Goal: Transaction & Acquisition: Register for event/course

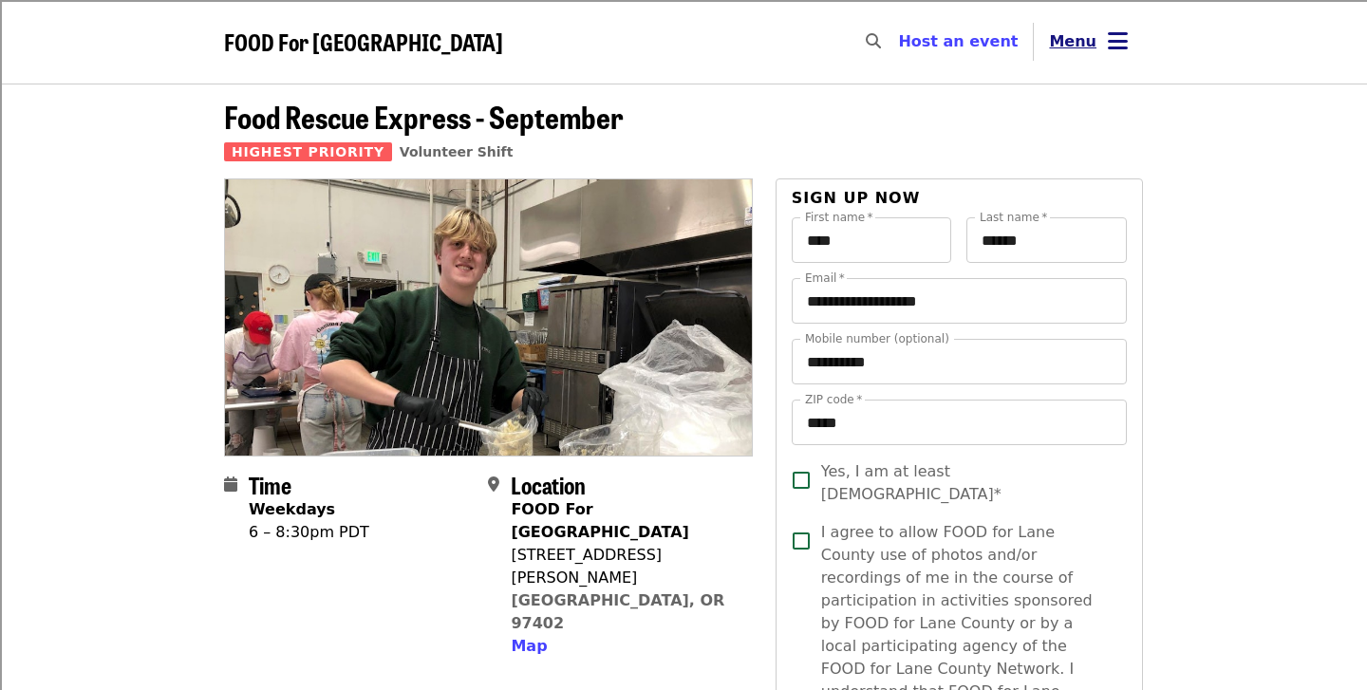
click at [1115, 35] on icon "bars icon" at bounding box center [1118, 42] width 20 height 28
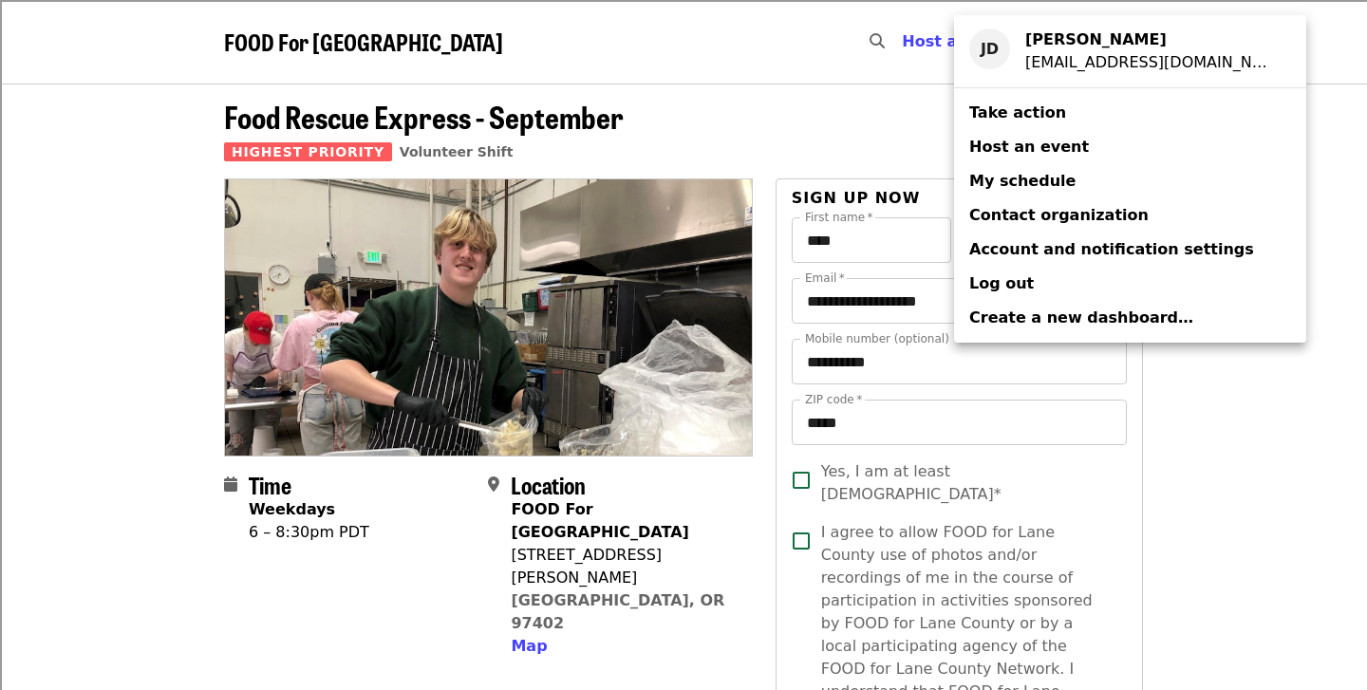
click at [1298, 392] on div "Account menu" at bounding box center [683, 345] width 1367 height 690
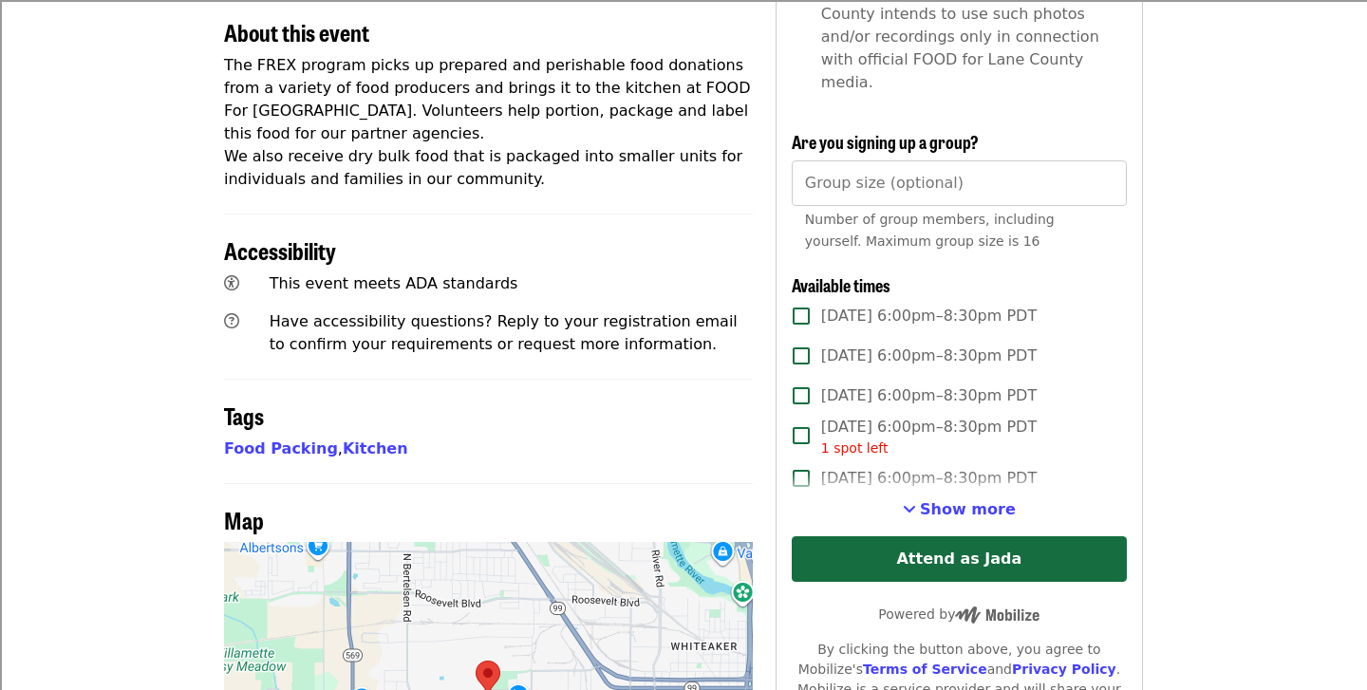
scroll to position [708, 0]
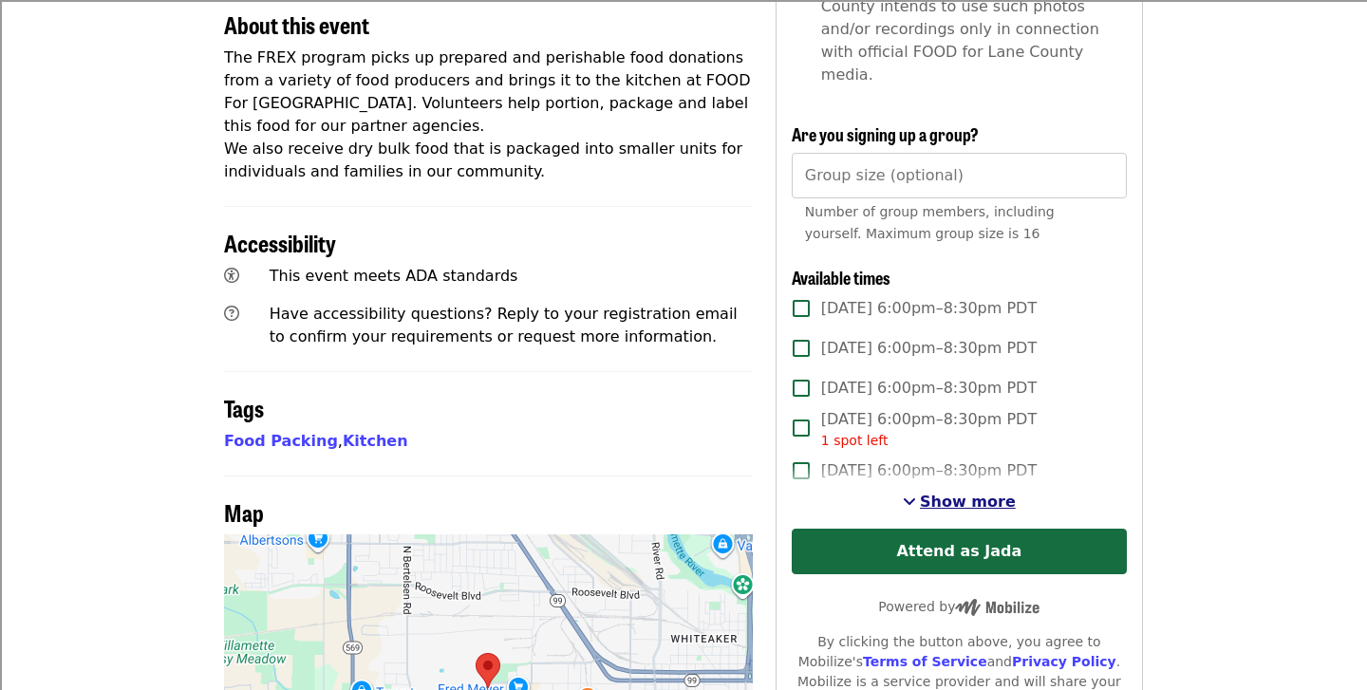
click at [944, 493] on span "Show more" at bounding box center [968, 502] width 96 height 18
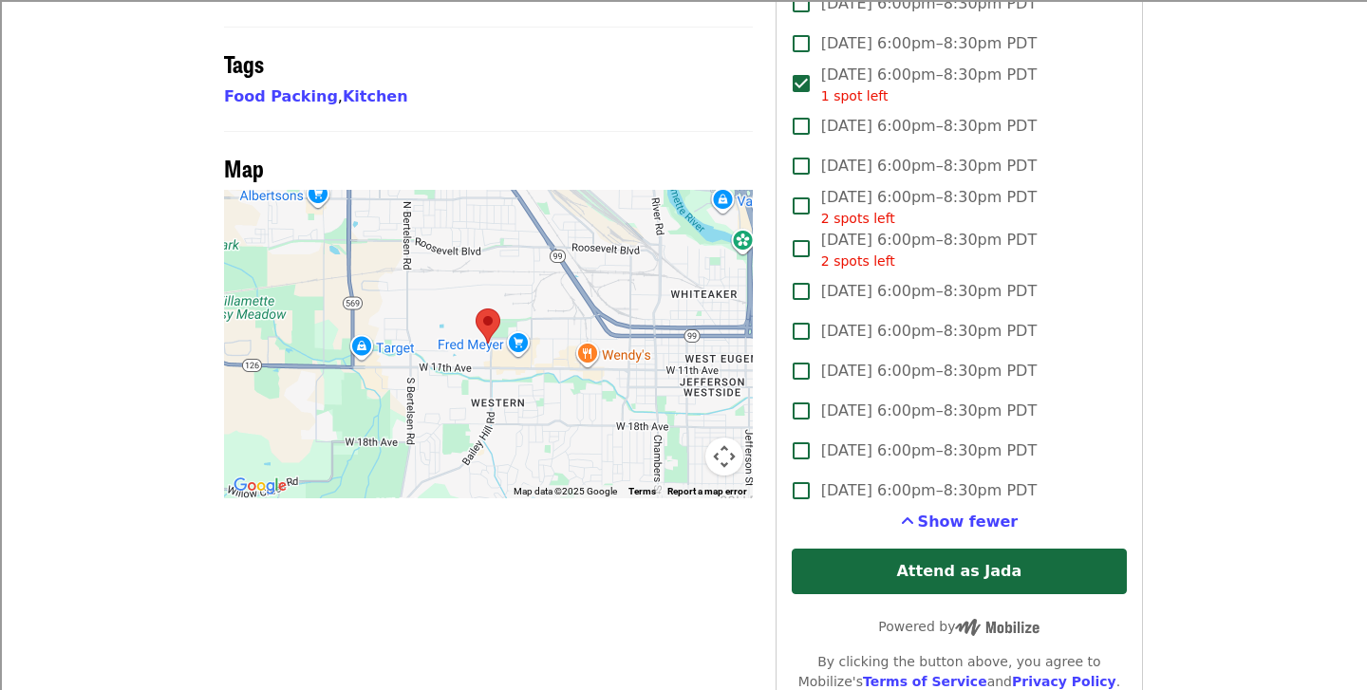
scroll to position [1073, 0]
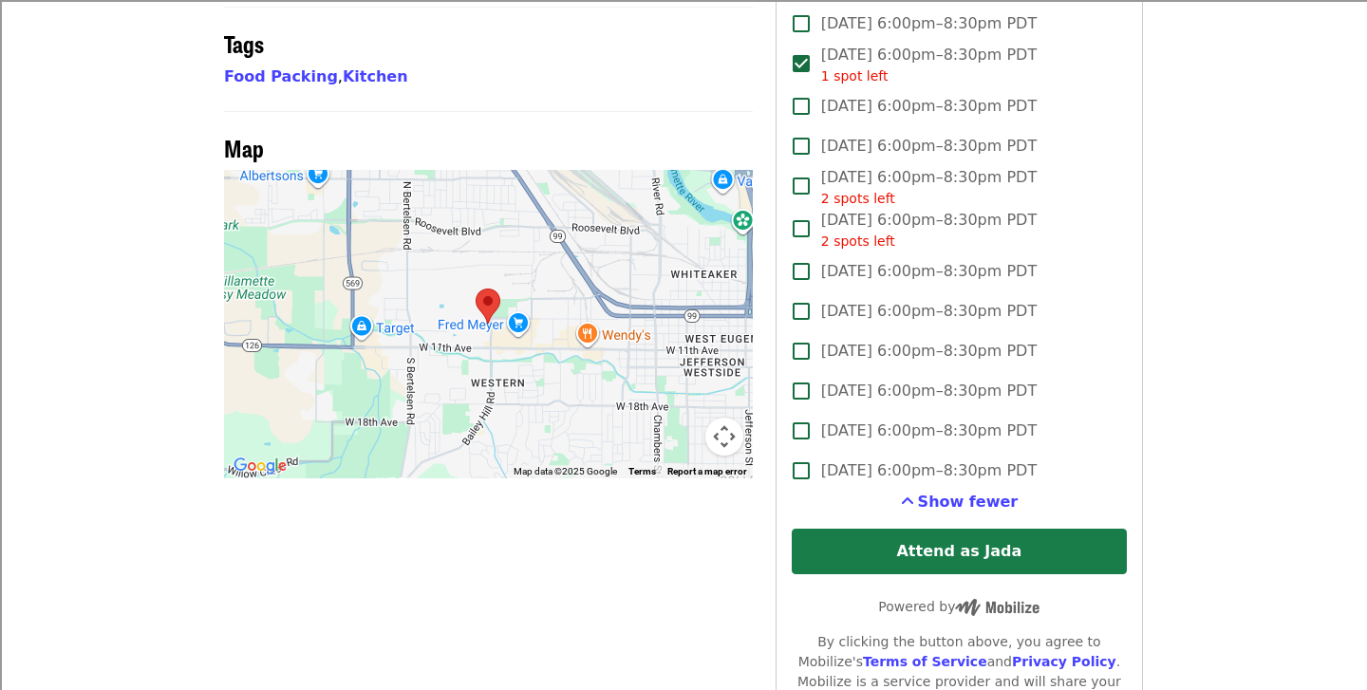
click at [978, 529] on button "Attend as Jada" at bounding box center [959, 552] width 335 height 46
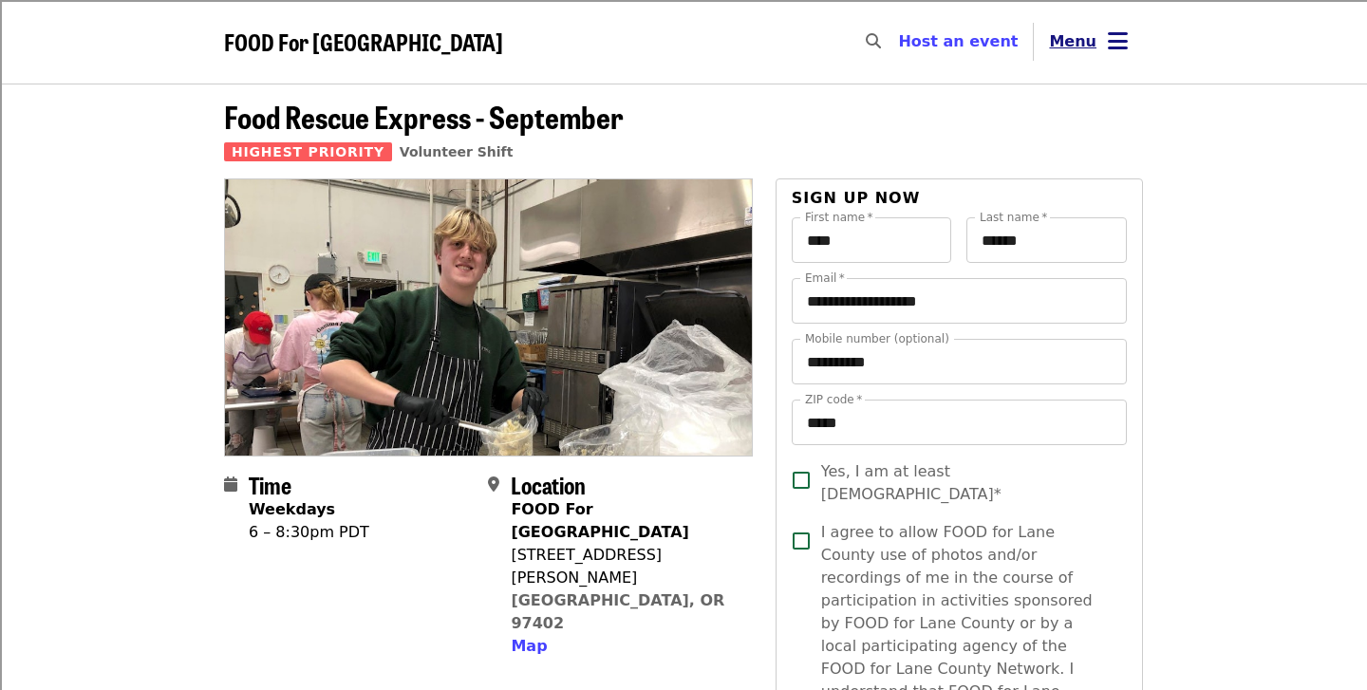
click at [1111, 55] on span "Toggle account menu" at bounding box center [1118, 42] width 20 height 28
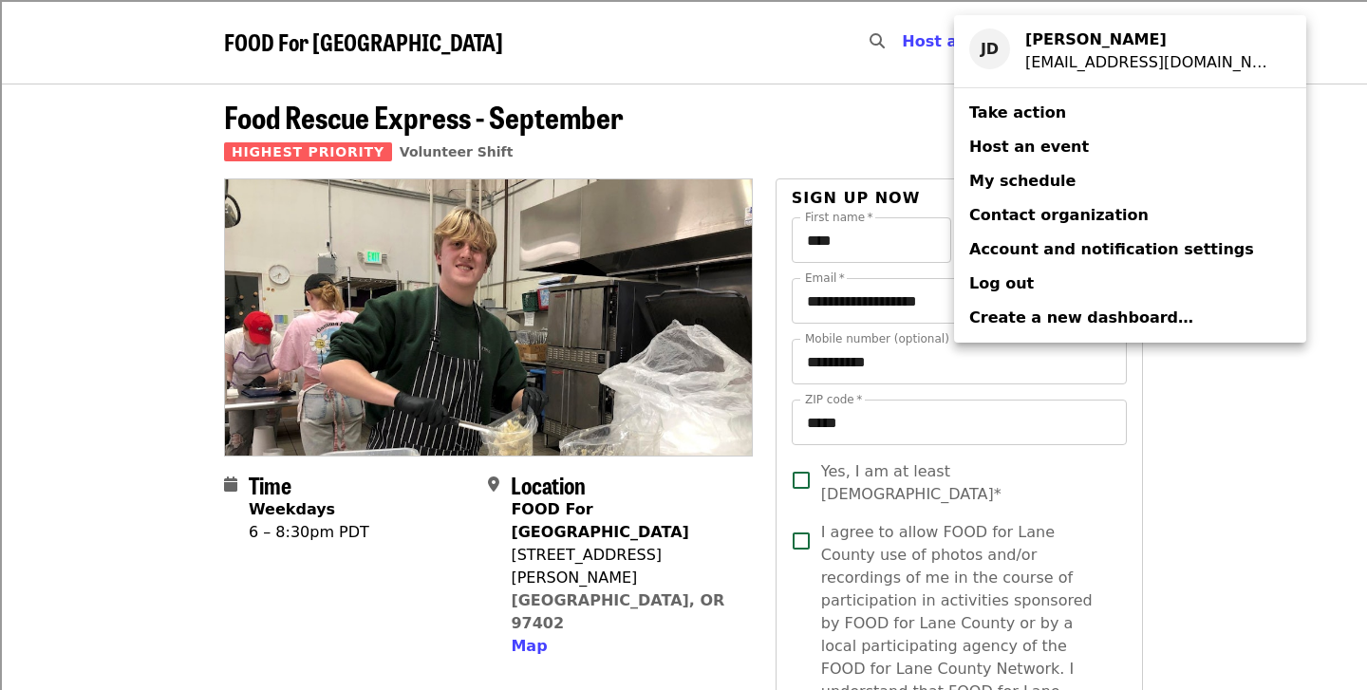
click at [1033, 185] on span "My schedule" at bounding box center [1022, 181] width 106 height 18
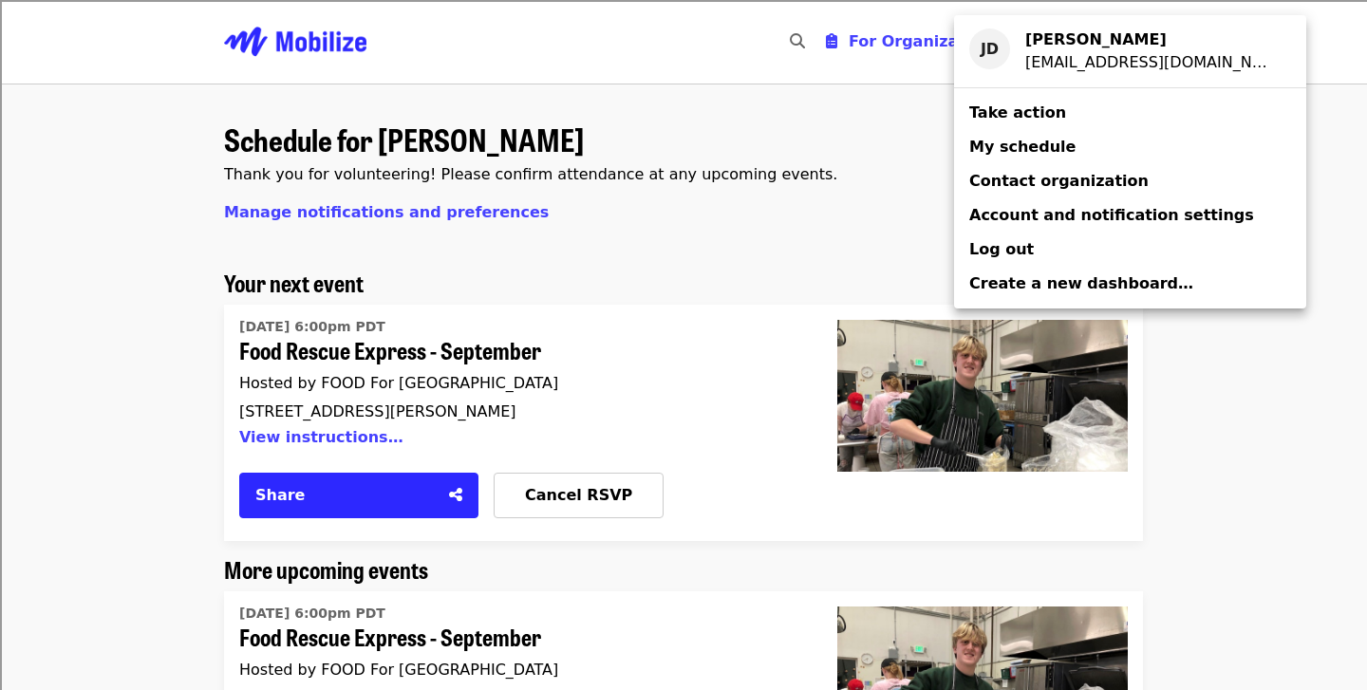
click at [524, 269] on div "Account menu" at bounding box center [683, 345] width 1367 height 690
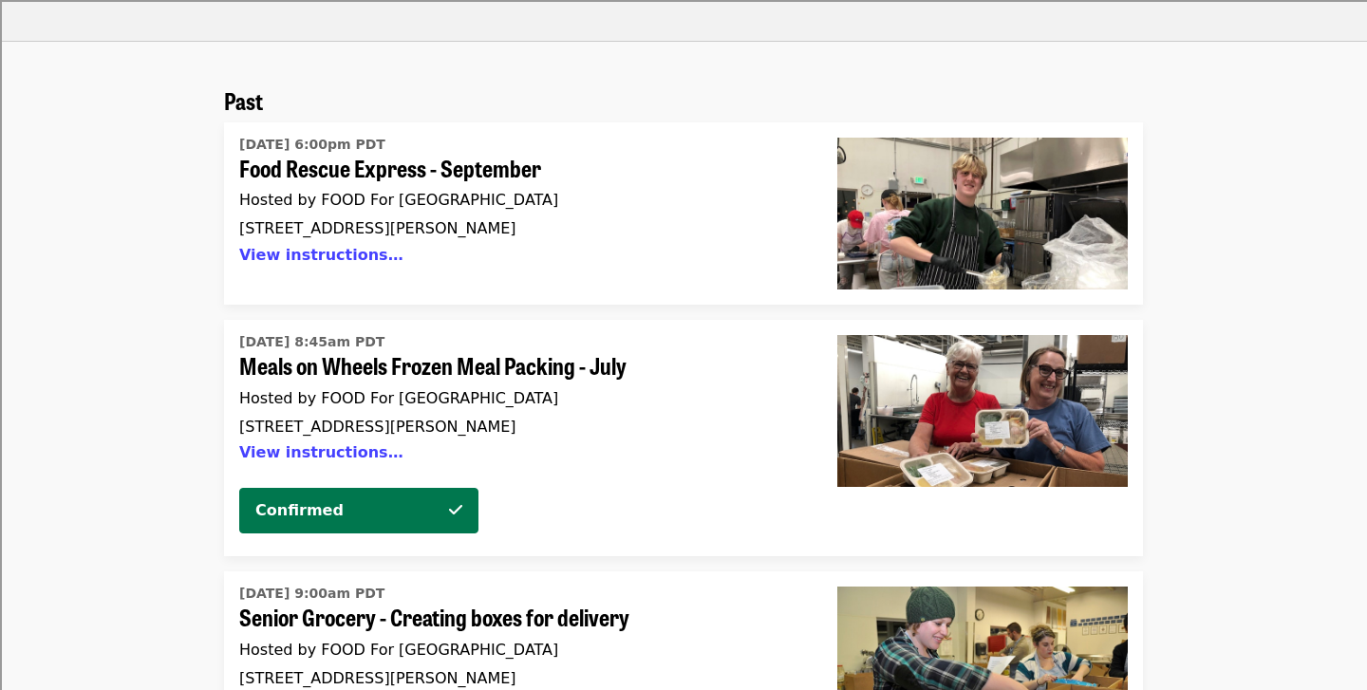
scroll to position [3968, 0]
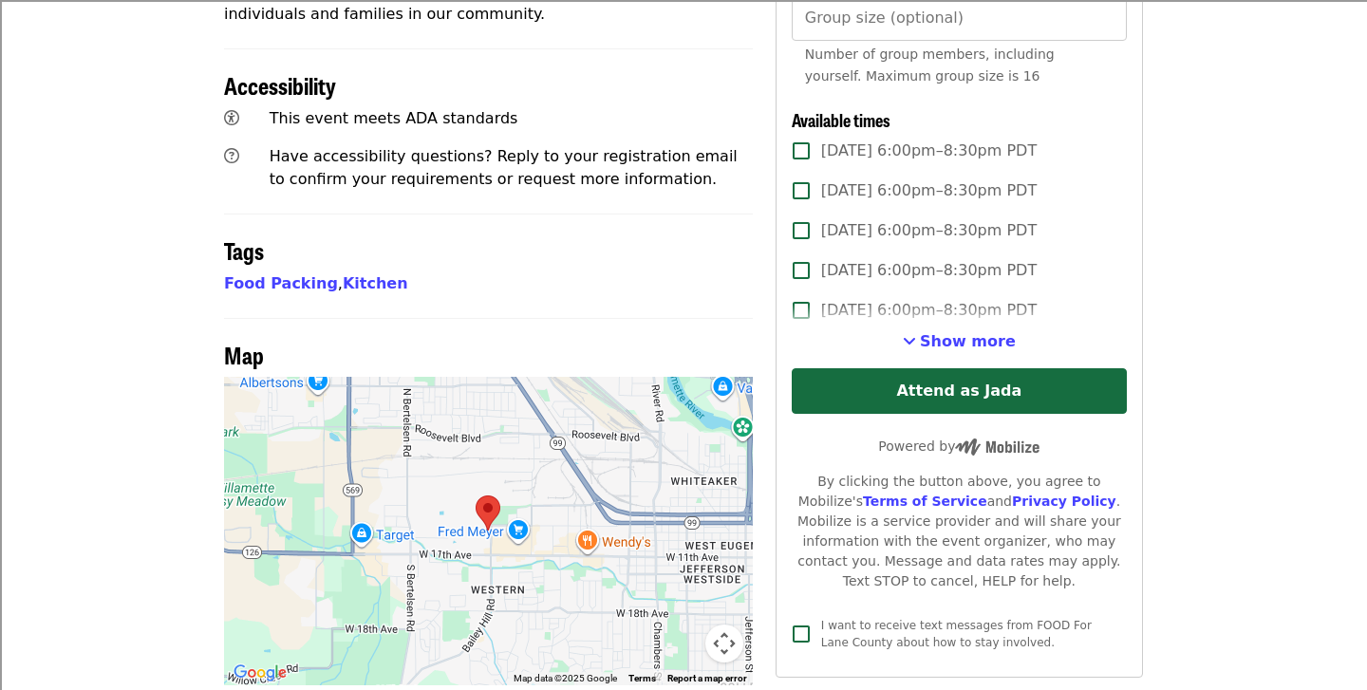
scroll to position [867, 0]
click at [948, 331] on span "Show more" at bounding box center [968, 340] width 96 height 18
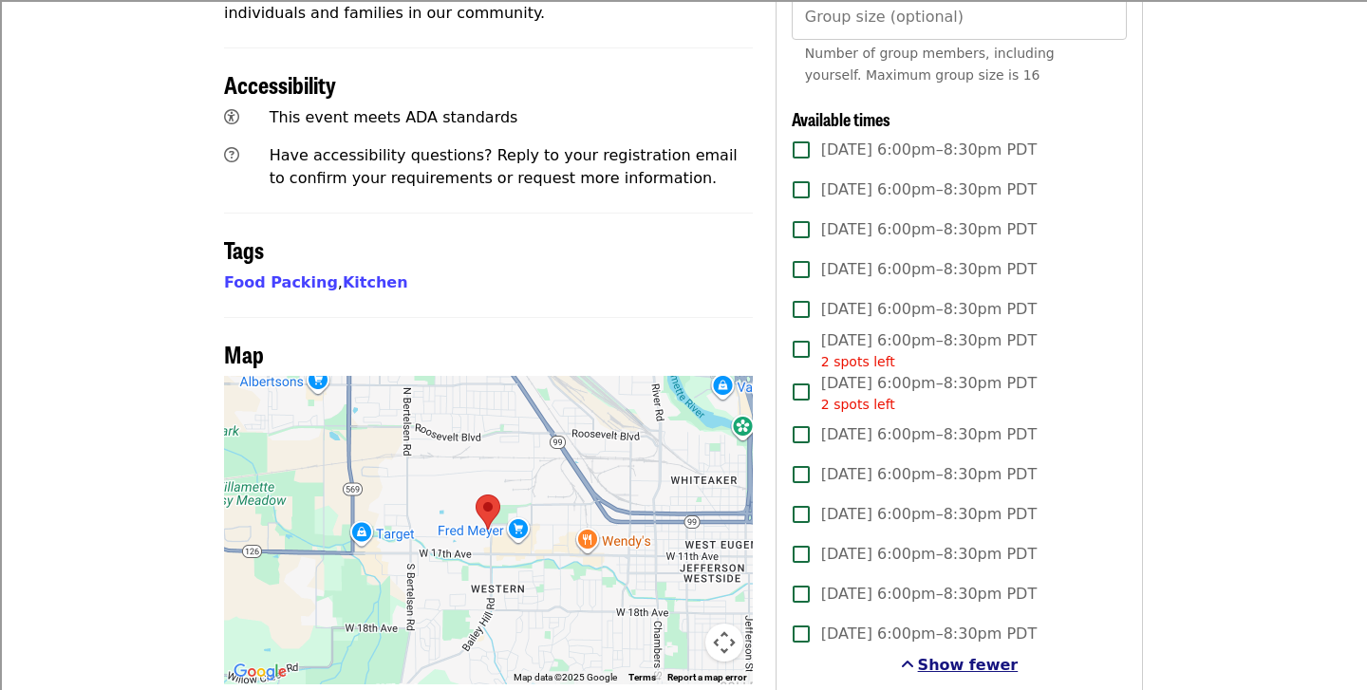
click at [941, 656] on span "Show fewer" at bounding box center [968, 665] width 101 height 18
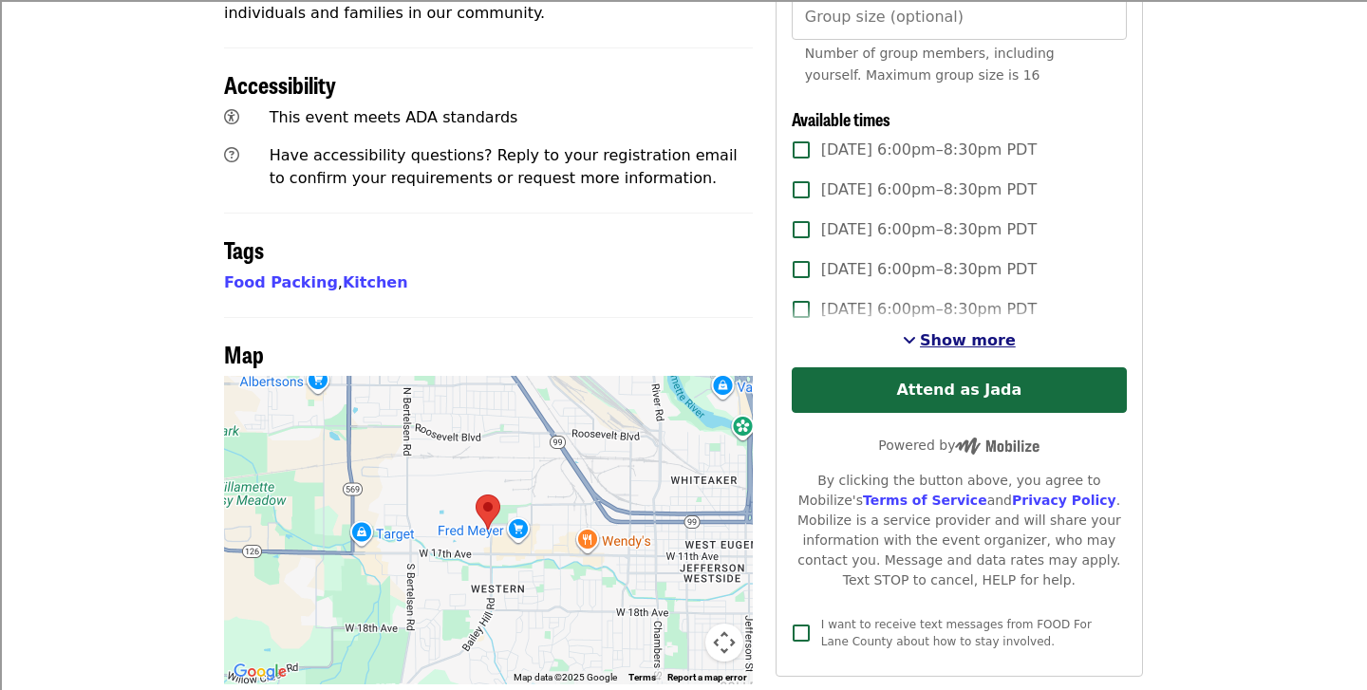
click at [969, 331] on span "Show more" at bounding box center [968, 340] width 96 height 18
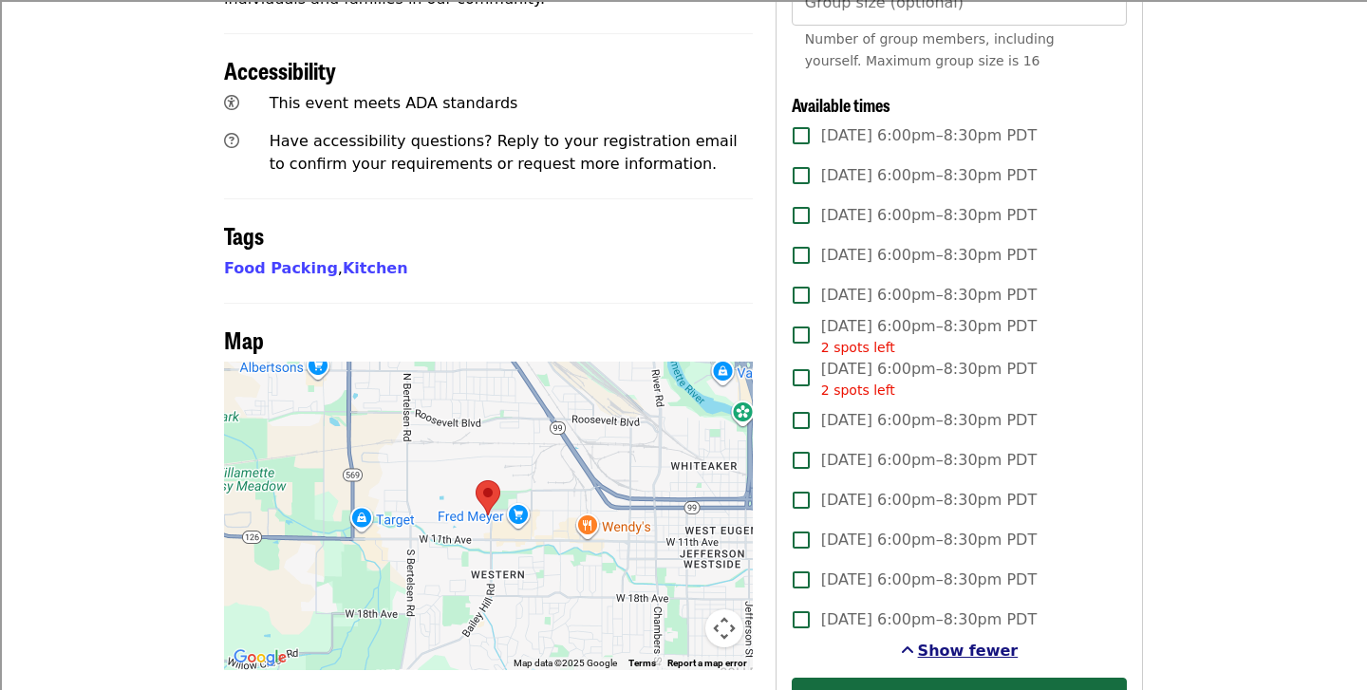
scroll to position [882, 0]
